Goal: Task Accomplishment & Management: Use online tool/utility

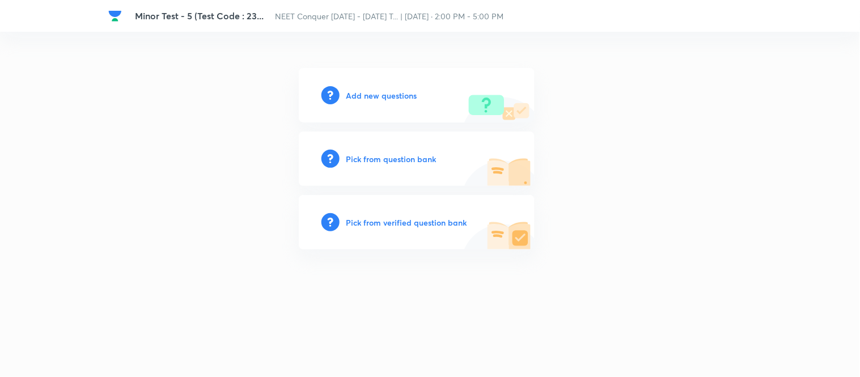
click at [356, 87] on div "Add new questions" at bounding box center [417, 95] width 236 height 54
click at [358, 94] on h6 "Add new questions" at bounding box center [382, 96] width 71 height 12
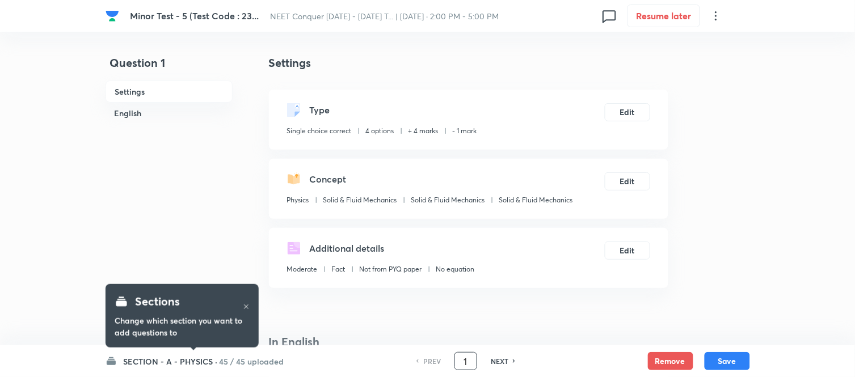
click at [459, 362] on input "1" at bounding box center [466, 362] width 22 height 20
type input "91"
checkbox input "true"
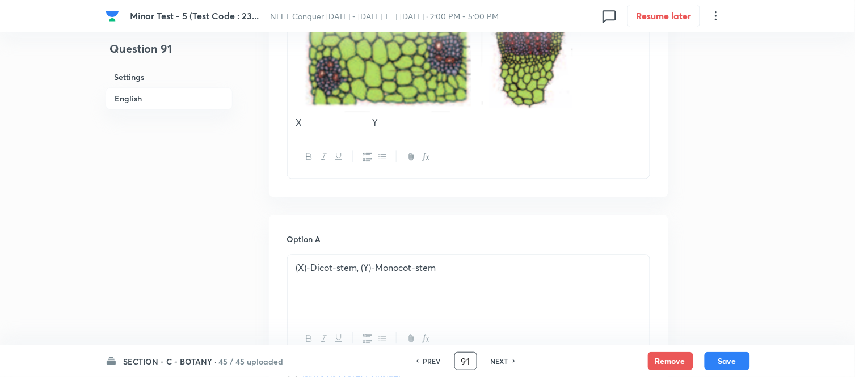
scroll to position [693, 0]
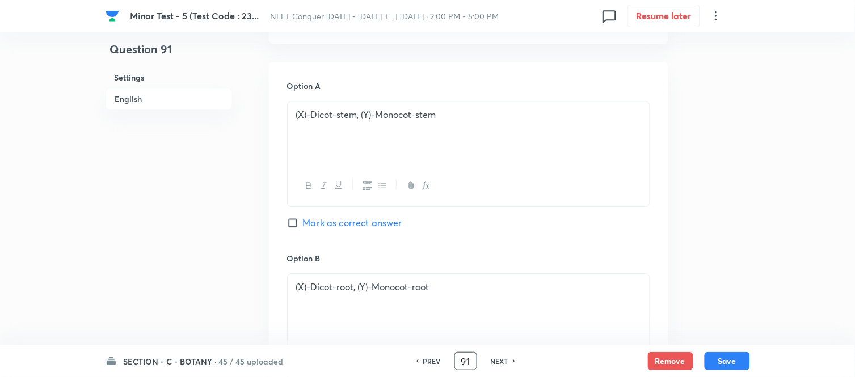
drag, startPoint x: 472, startPoint y: 366, endPoint x: 443, endPoint y: 361, distance: 29.4
click at [443, 361] on div "PREV 91 ​ NEXT" at bounding box center [466, 361] width 146 height 18
type input "135"
checkbox input "false"
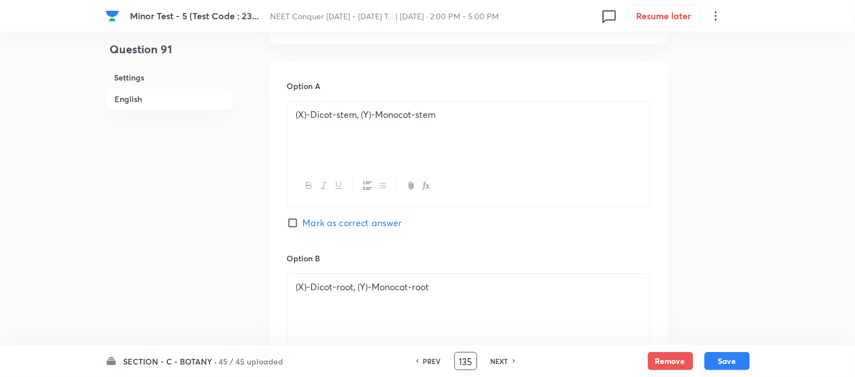
checkbox input "true"
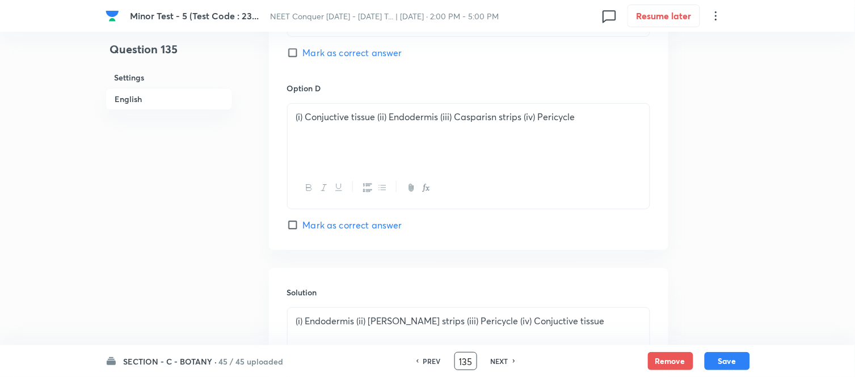
scroll to position [1216, 0]
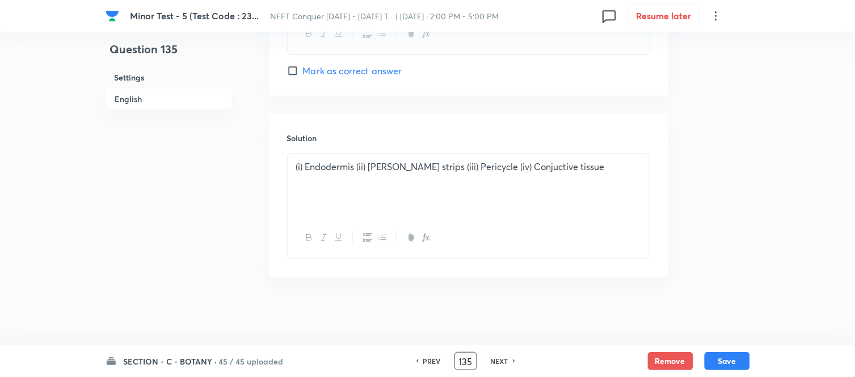
click at [493, 356] on h6 "NEXT" at bounding box center [500, 361] width 18 height 10
type input "136"
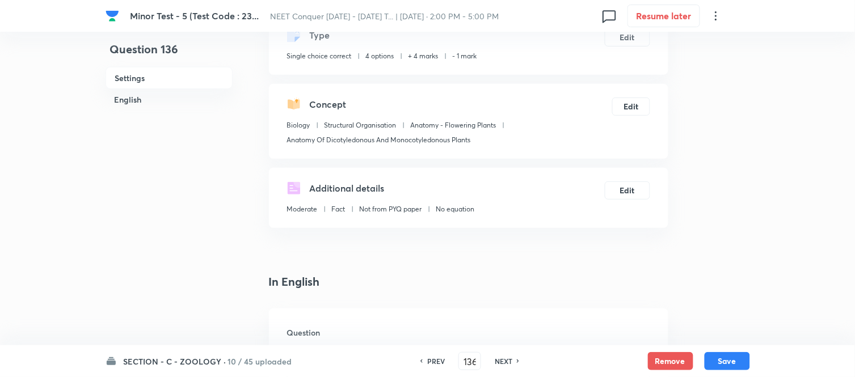
scroll to position [189, 0]
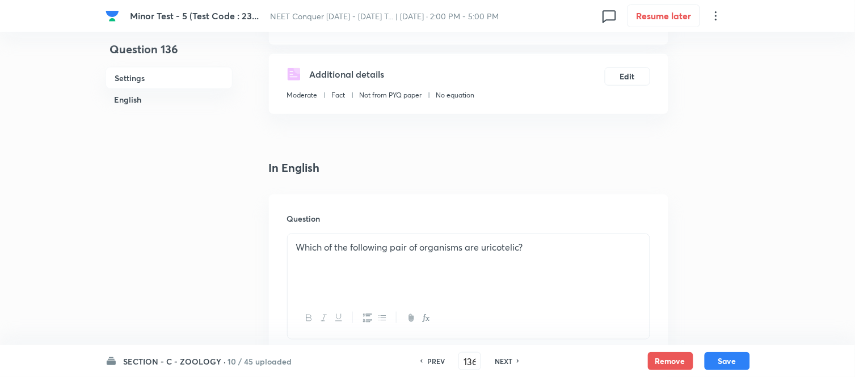
click at [503, 358] on h6 "NEXT" at bounding box center [504, 361] width 18 height 10
checkbox input "false"
type input "137"
click at [503, 358] on h6 "NEXT" at bounding box center [504, 361] width 18 height 10
checkbox input "false"
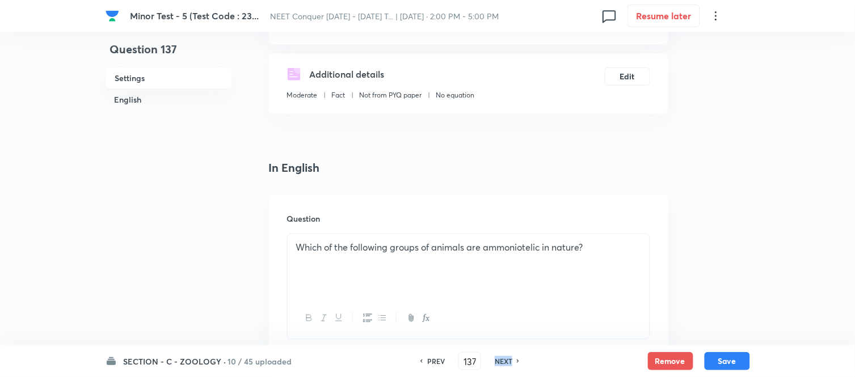
type input "138"
click at [503, 358] on h6 "NEXT" at bounding box center [504, 361] width 18 height 10
checkbox input "false"
type input "139"
click at [503, 358] on h6 "NEXT" at bounding box center [504, 361] width 18 height 10
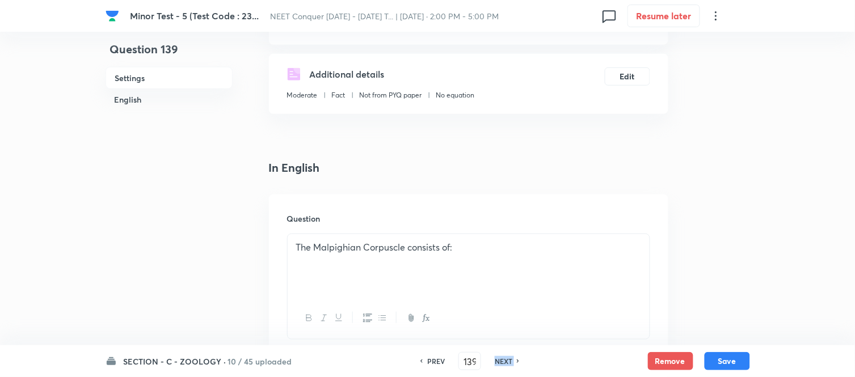
checkbox input "false"
type input "140"
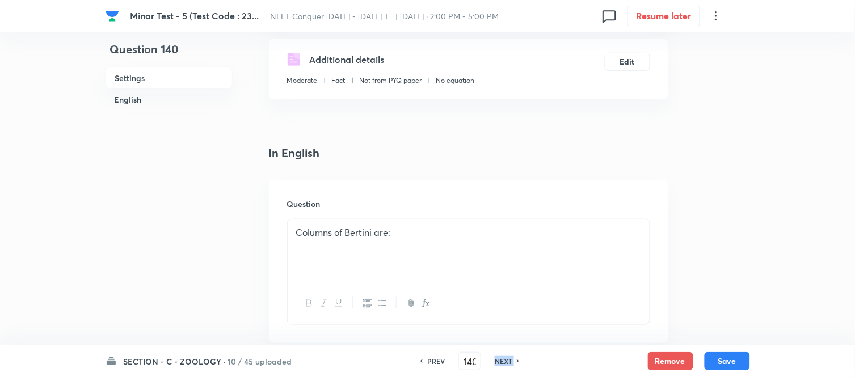
click at [503, 358] on h6 "NEXT" at bounding box center [504, 361] width 18 height 10
checkbox input "false"
type input "141"
click at [503, 358] on h6 "NEXT" at bounding box center [504, 361] width 18 height 10
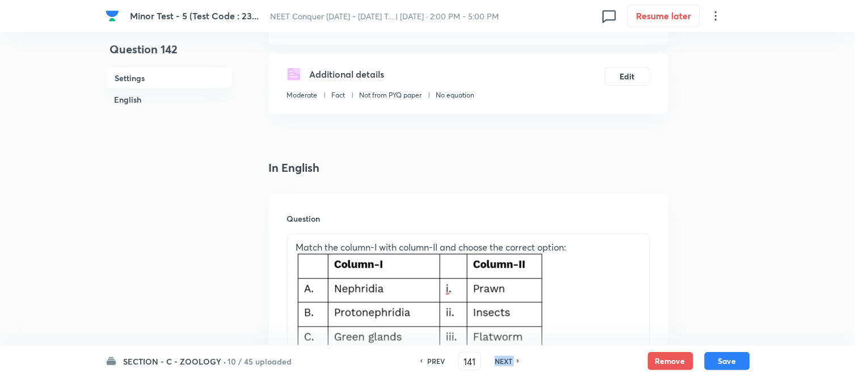
checkbox input "false"
type input "142"
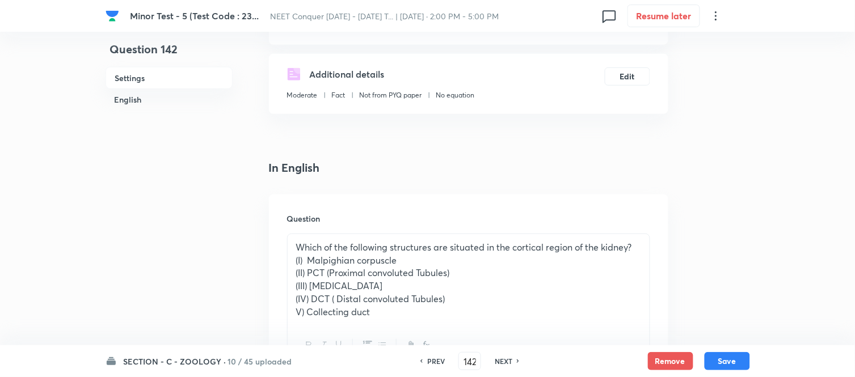
click at [427, 357] on h6 "PREV" at bounding box center [436, 361] width 18 height 10
checkbox input "false"
type input "141"
click at [427, 356] on h6 "PREV" at bounding box center [436, 361] width 18 height 10
checkbox input "false"
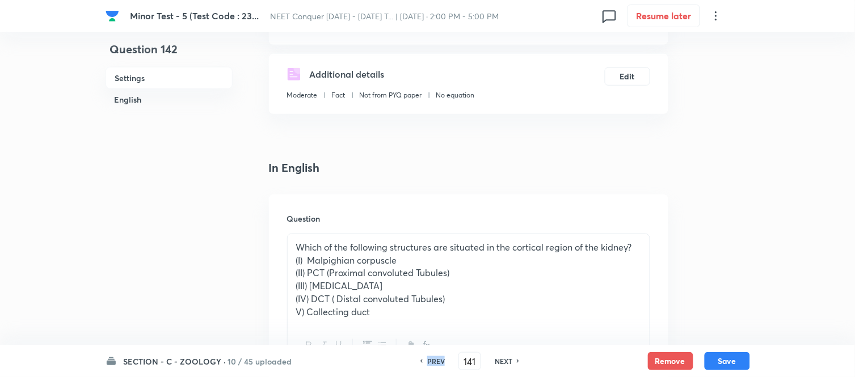
type input "140"
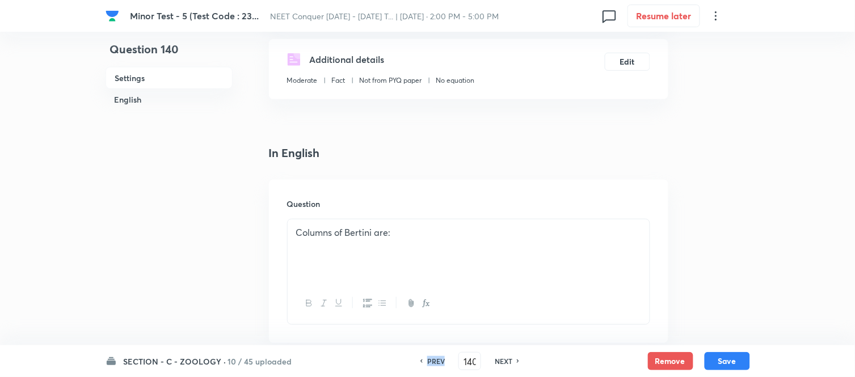
click at [427, 356] on h6 "PREV" at bounding box center [436, 361] width 18 height 10
checkbox input "false"
type input "139"
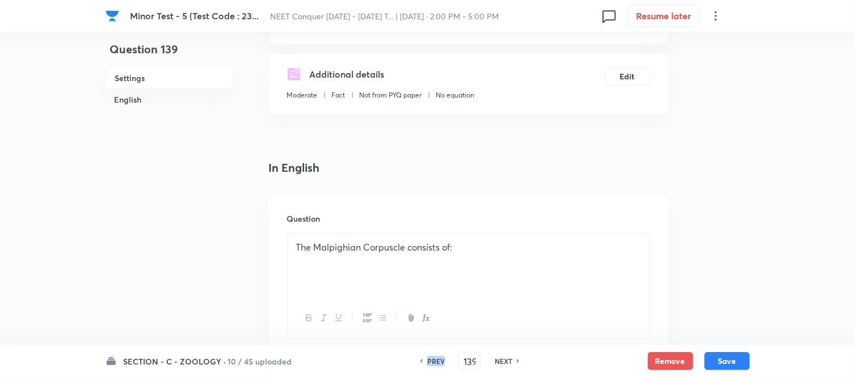
click at [427, 356] on h6 "PREV" at bounding box center [436, 361] width 18 height 10
checkbox input "true"
type input "138"
click at [427, 356] on h6 "PREV" at bounding box center [436, 361] width 18 height 10
checkbox input "false"
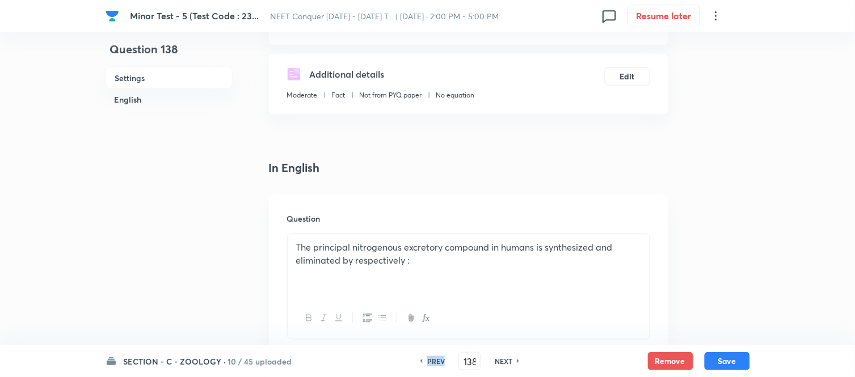
checkbox input "true"
type input "137"
click at [427, 356] on h6 "PREV" at bounding box center [436, 361] width 18 height 10
checkbox input "false"
type input "136"
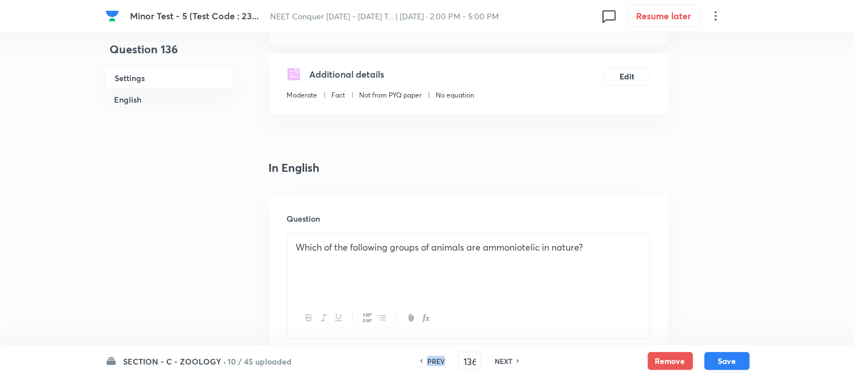
click at [427, 356] on h6 "PREV" at bounding box center [436, 361] width 18 height 10
checkbox input "false"
type input "135"
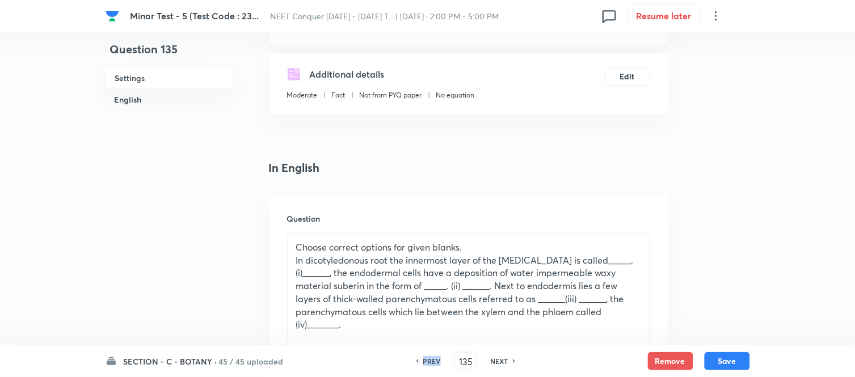
click at [427, 356] on h6 "PREV" at bounding box center [432, 361] width 18 height 10
checkbox input "true"
type input "134"
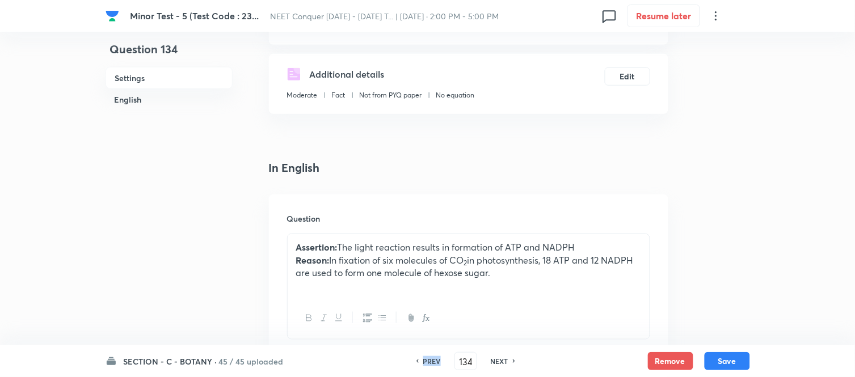
click at [427, 356] on h6 "PREV" at bounding box center [432, 361] width 18 height 10
checkbox input "false"
type input "133"
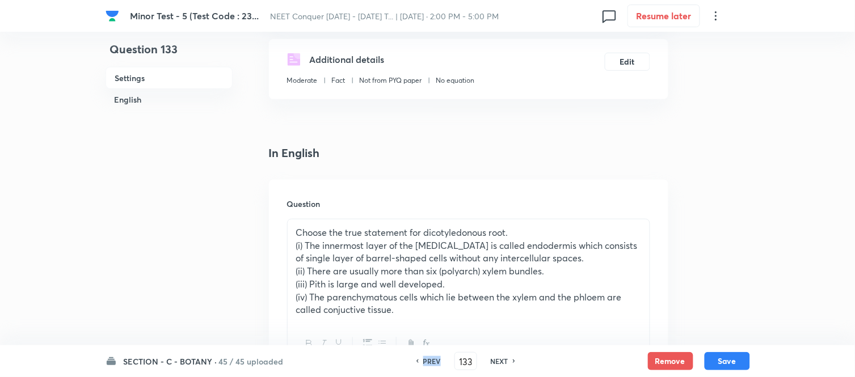
click at [427, 356] on h6 "PREV" at bounding box center [432, 361] width 18 height 10
checkbox input "false"
type input "132"
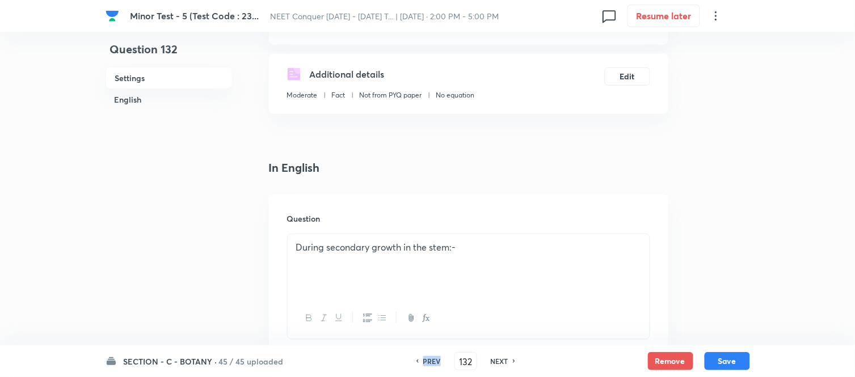
click at [427, 356] on h6 "PREV" at bounding box center [432, 361] width 18 height 10
checkbox input "false"
checkbox input "true"
type input "131"
click at [427, 356] on h6 "PREV" at bounding box center [432, 361] width 18 height 10
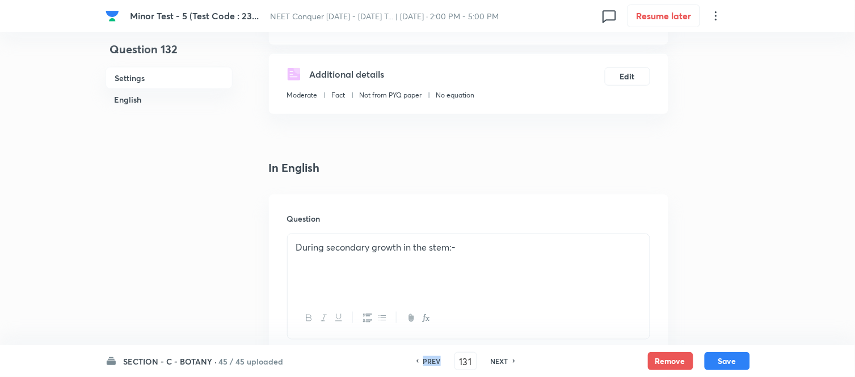
checkbox input "true"
checkbox input "false"
type input "130"
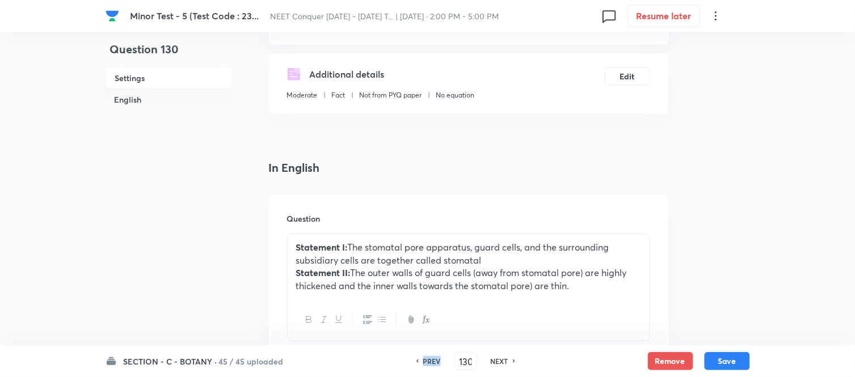
click at [427, 356] on h6 "PREV" at bounding box center [432, 361] width 18 height 10
checkbox input "false"
type input "129"
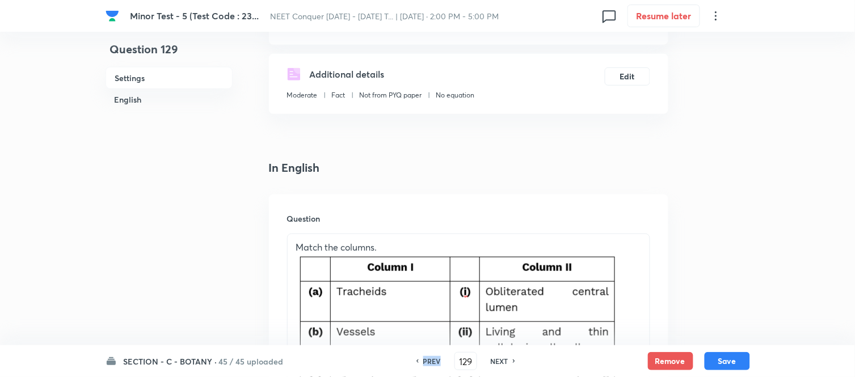
click at [427, 356] on h6 "PREV" at bounding box center [432, 361] width 18 height 10
checkbox input "false"
type input "128"
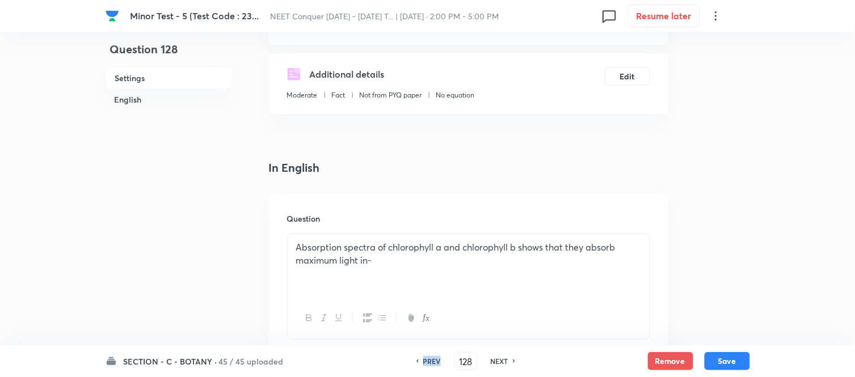
click at [427, 356] on h6 "PREV" at bounding box center [432, 361] width 18 height 10
checkbox input "false"
type input "127"
checkbox input "true"
click at [427, 356] on h6 "PREV" at bounding box center [432, 361] width 18 height 10
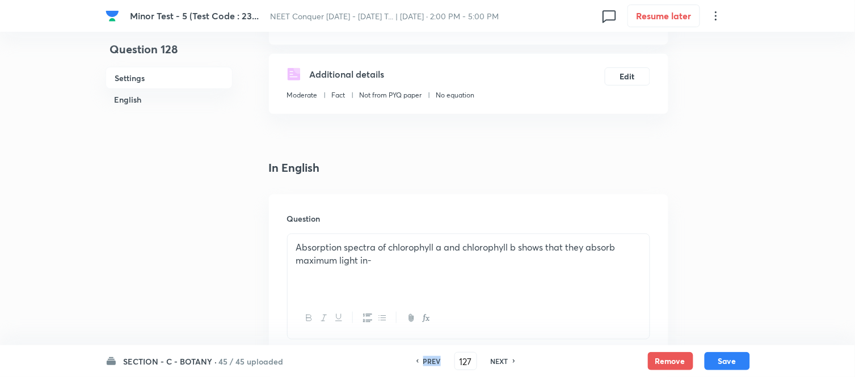
checkbox input "true"
checkbox input "false"
type input "126"
click at [427, 356] on h6 "PREV" at bounding box center [432, 361] width 18 height 10
checkbox input "false"
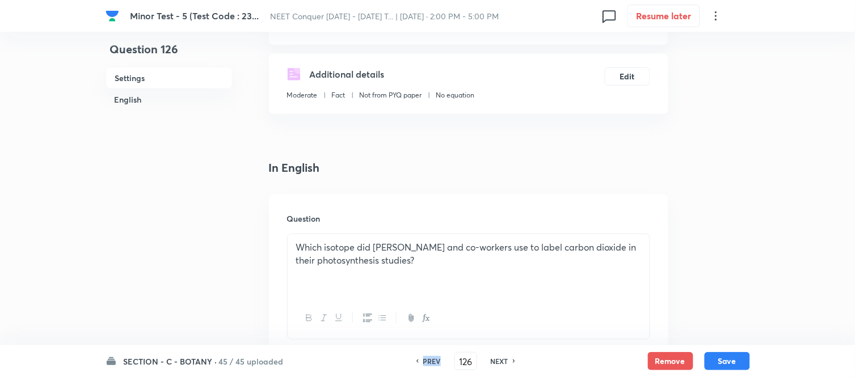
type input "125"
checkbox input "true"
drag, startPoint x: 458, startPoint y: 358, endPoint x: 470, endPoint y: 363, distance: 12.2
click at [470, 363] on input "125" at bounding box center [466, 362] width 22 height 20
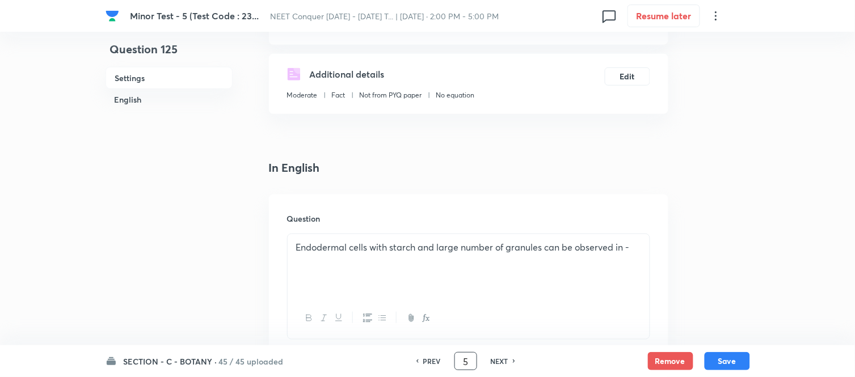
scroll to position [0, 0]
type input "50"
checkbox input "true"
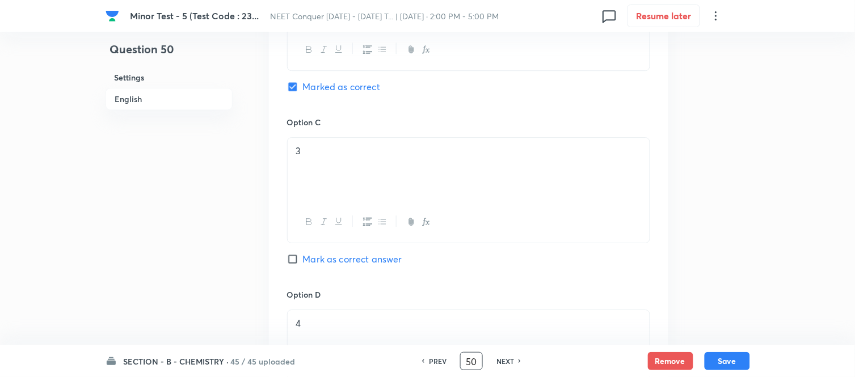
scroll to position [819, 0]
